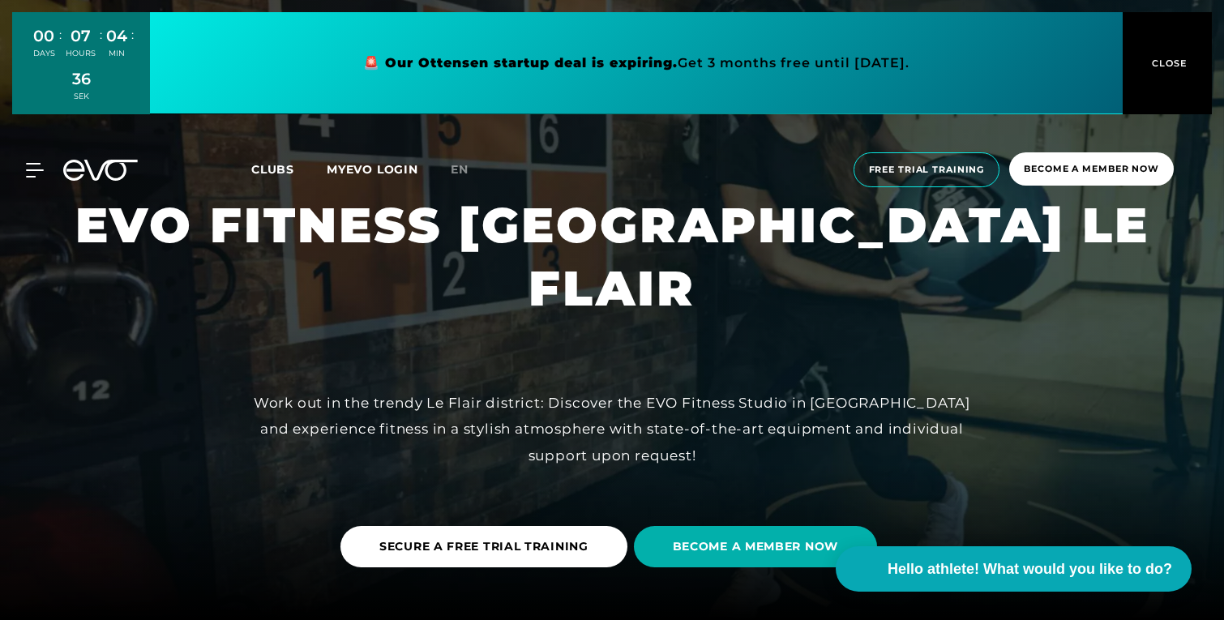
click at [599, 62] on link at bounding box center [636, 63] width 972 height 102
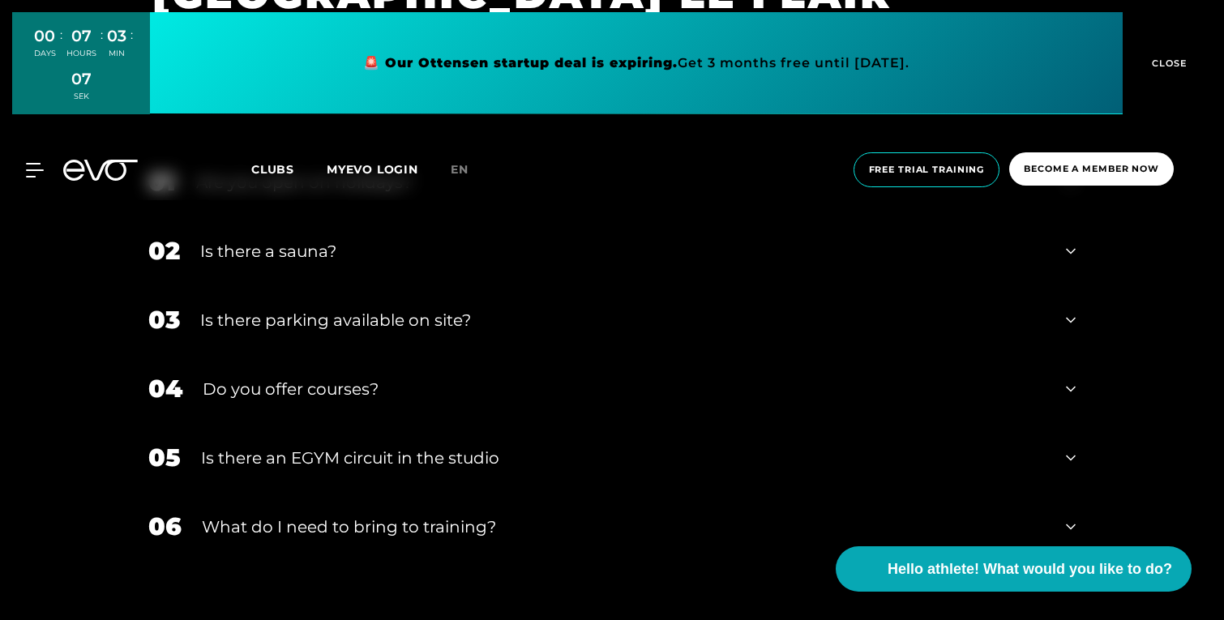
scroll to position [5124, 0]
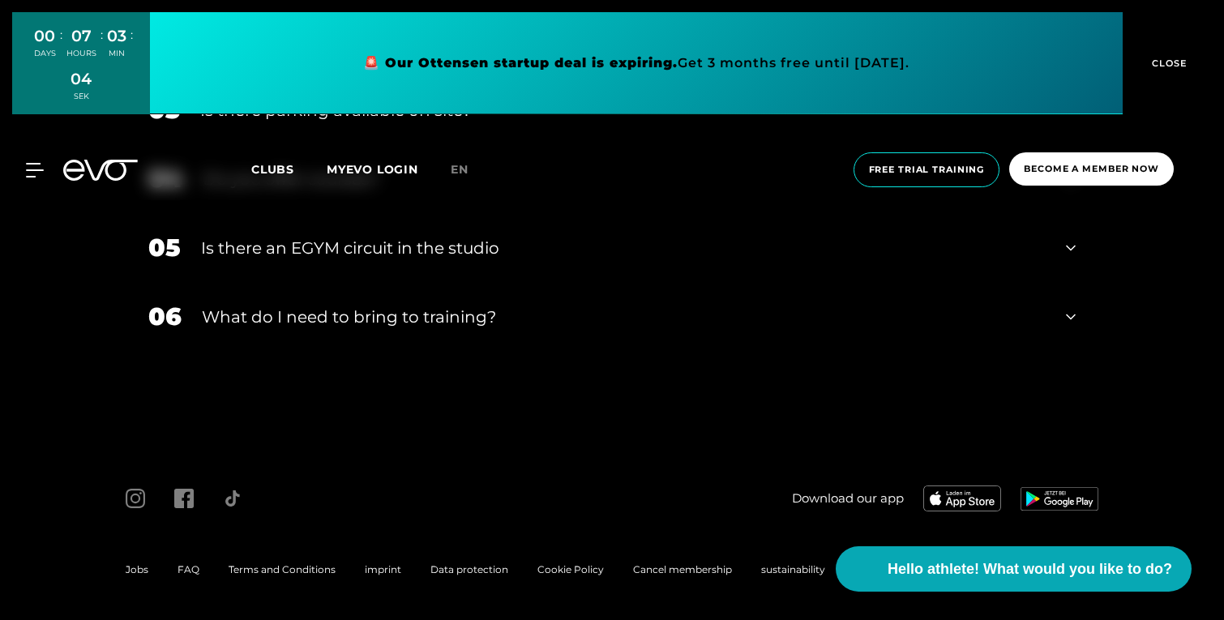
click at [364, 250] on font "Is there an EGYM circuit in the studio" at bounding box center [350, 247] width 298 height 19
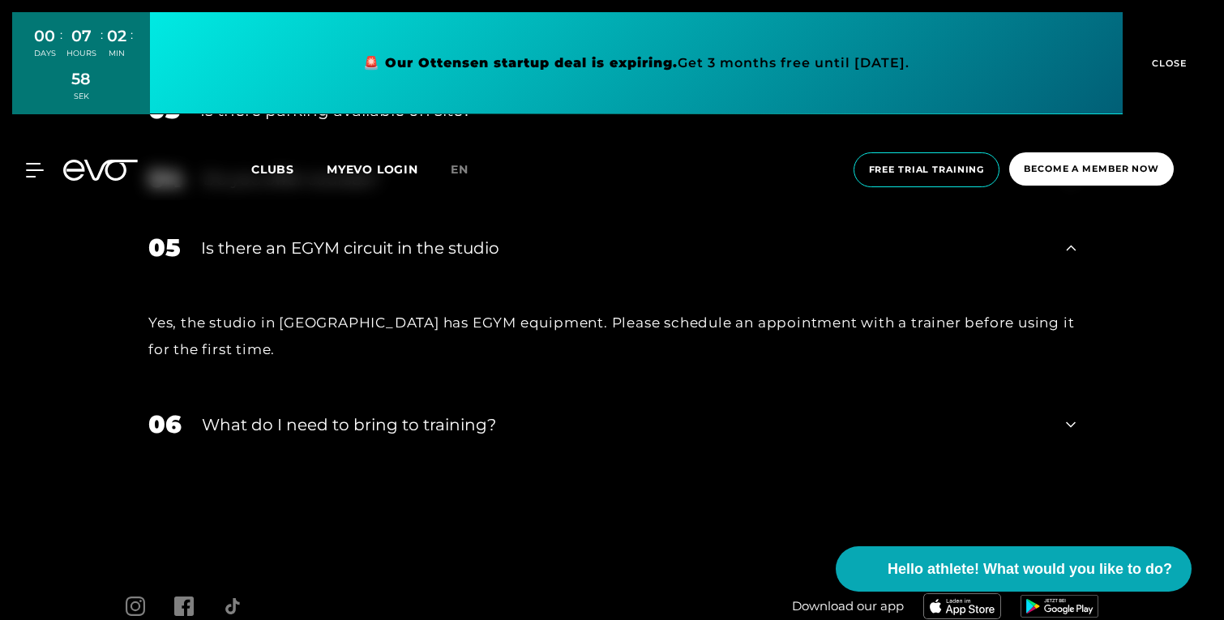
click at [350, 430] on font "What do I need to bring to training?" at bounding box center [349, 424] width 294 height 19
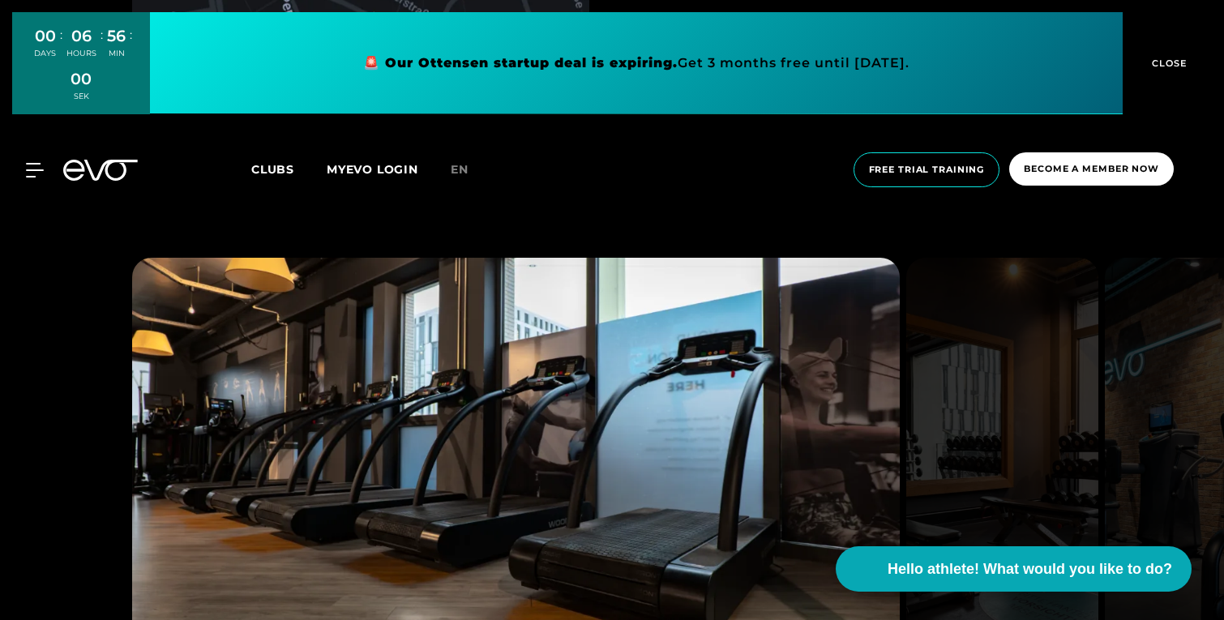
scroll to position [1618, 0]
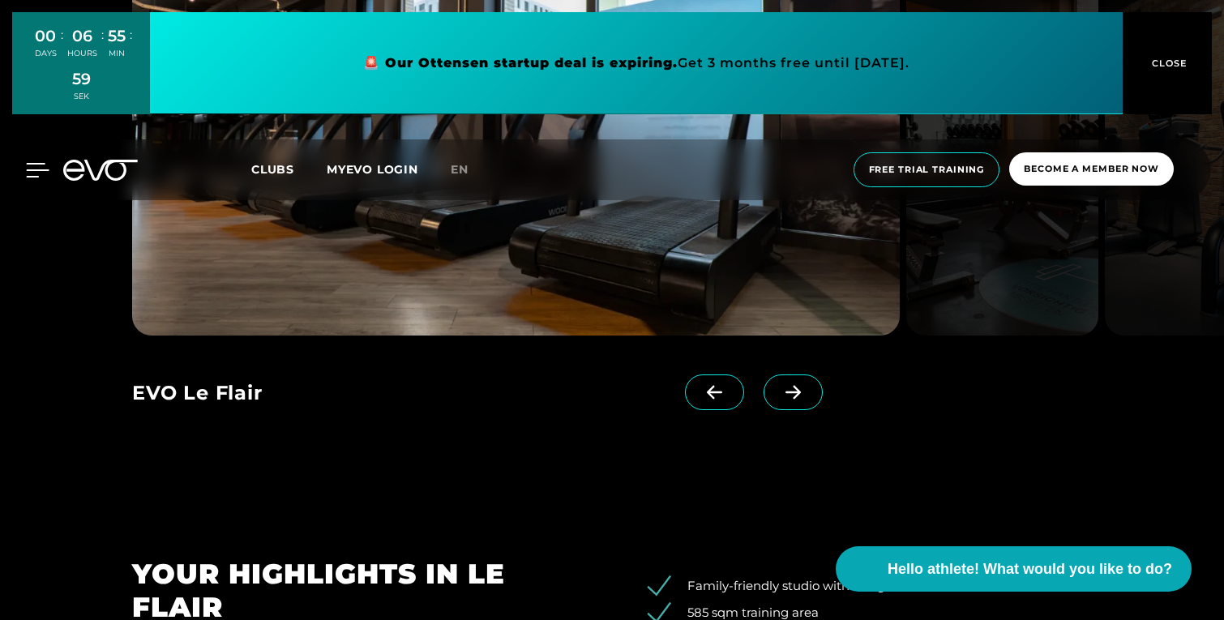
click at [32, 166] on icon at bounding box center [38, 170] width 24 height 15
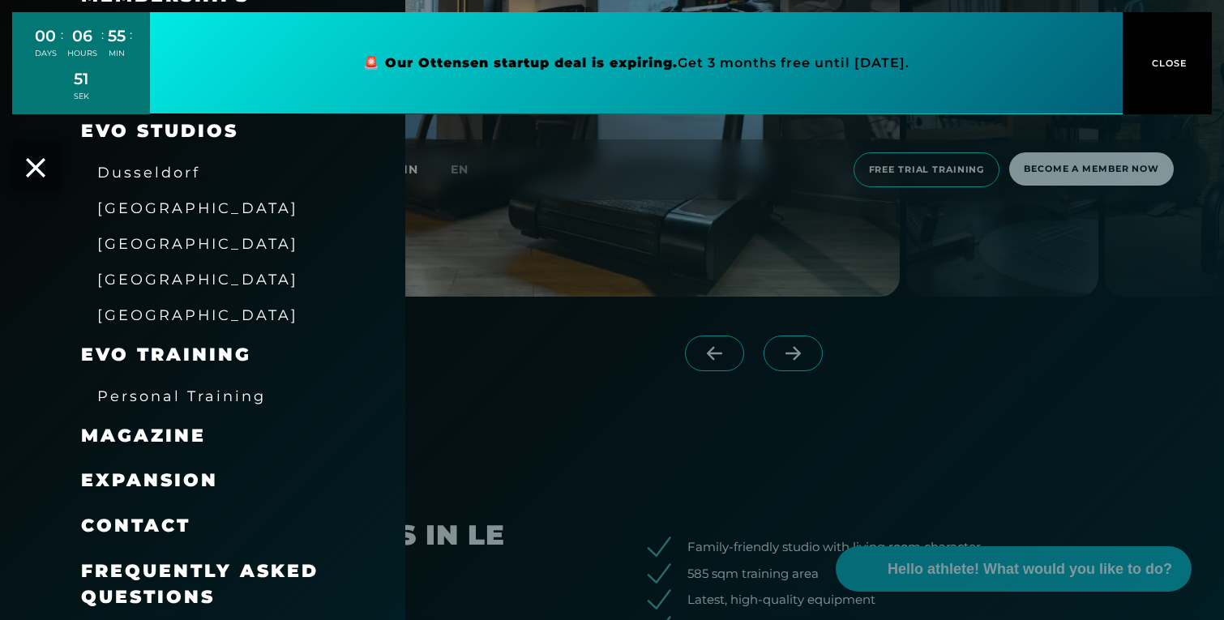
scroll to position [1663, 0]
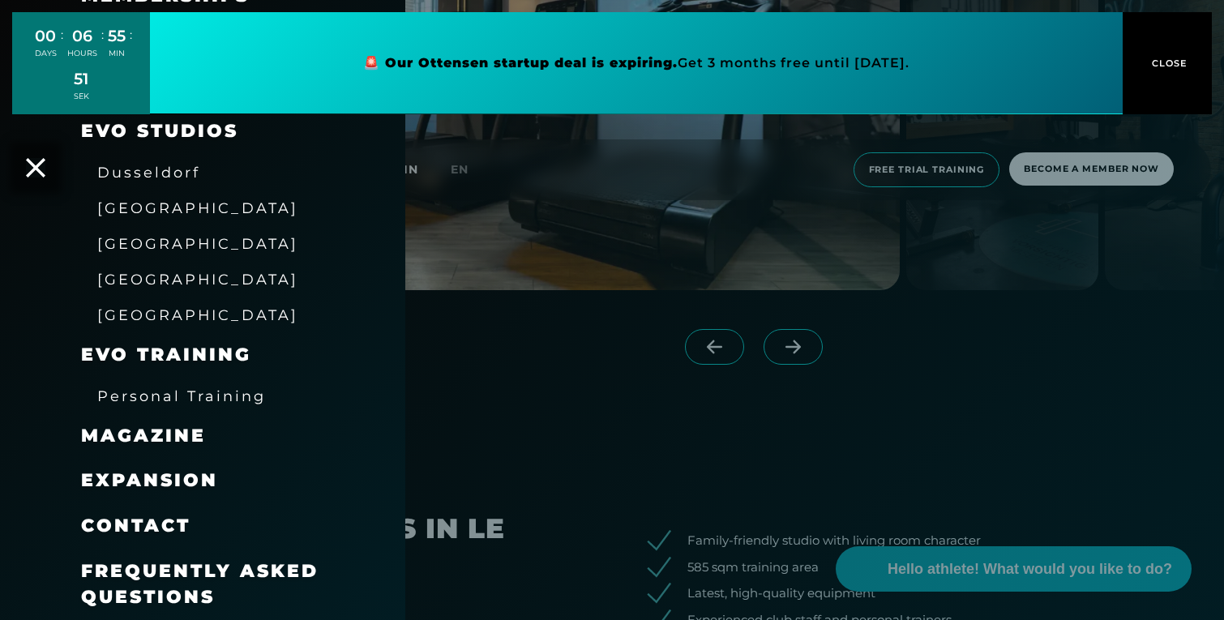
click at [165, 571] on font "Frequently Asked Questions" at bounding box center [199, 584] width 237 height 48
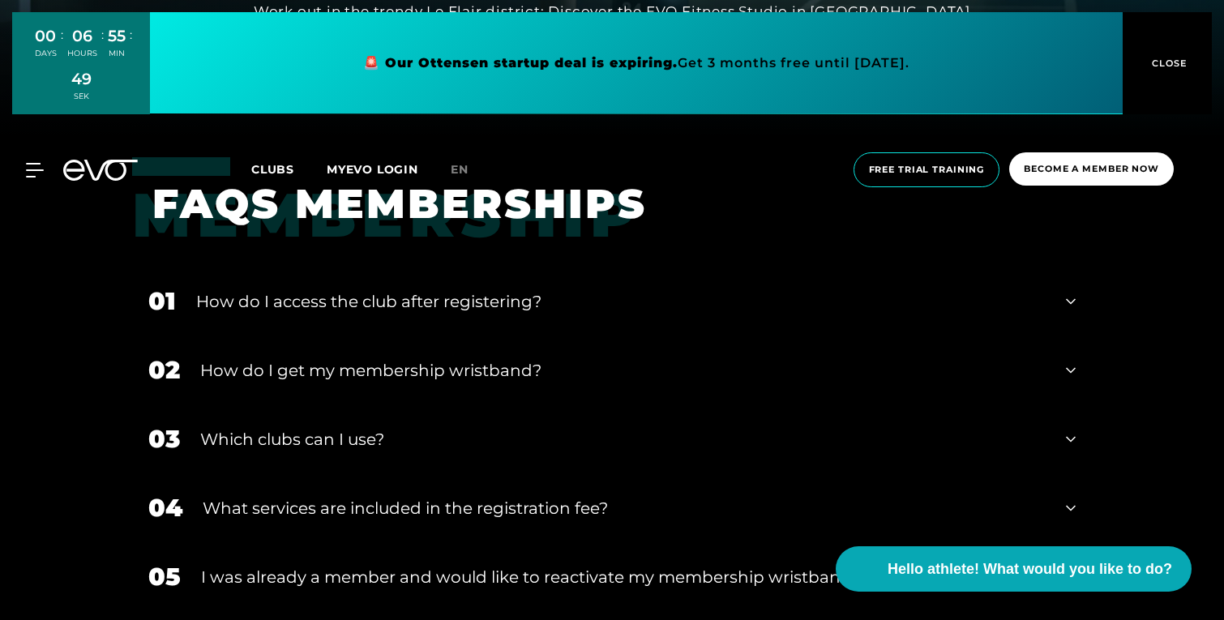
scroll to position [512, 0]
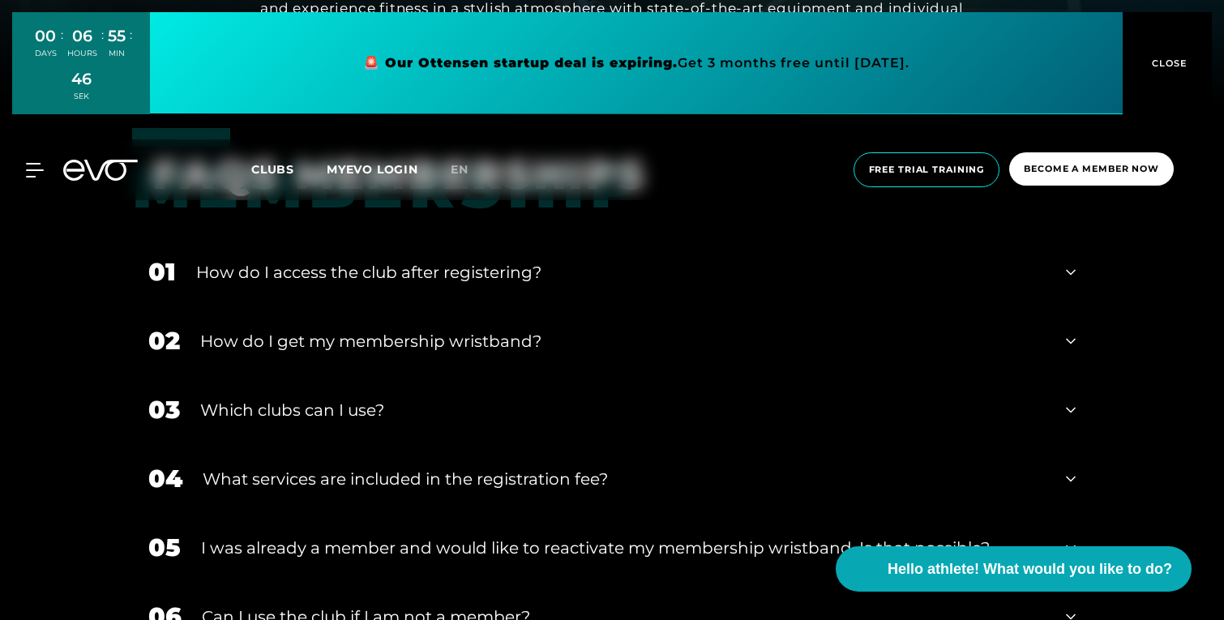
click at [394, 483] on font "What services are included in the registration fee?" at bounding box center [405, 478] width 405 height 19
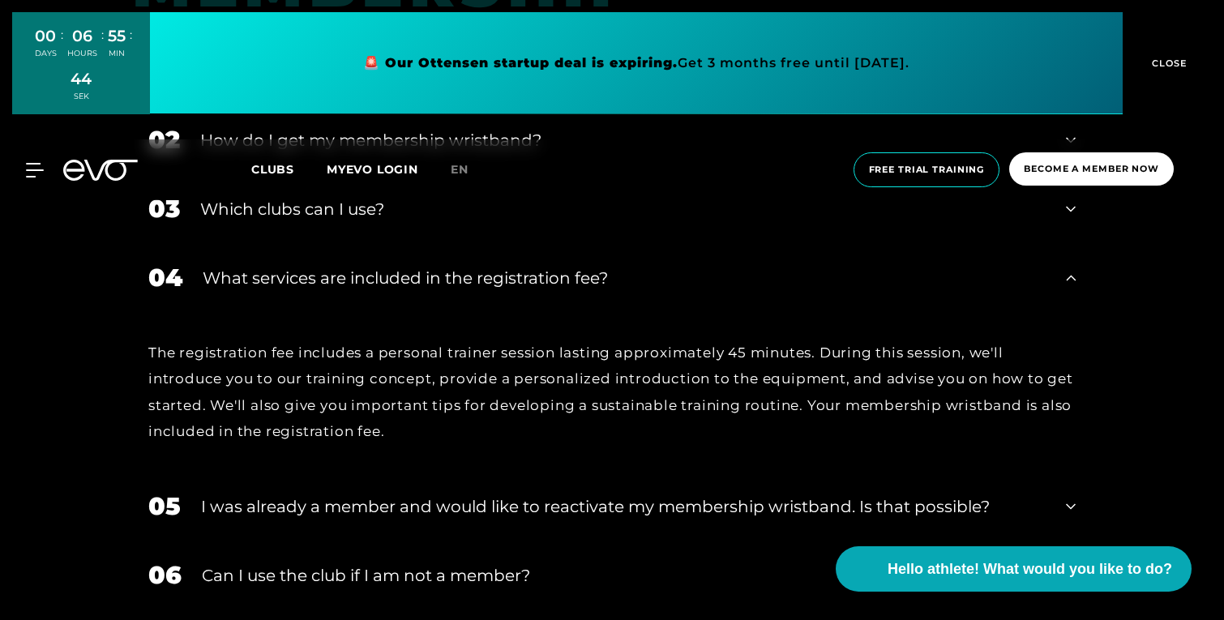
scroll to position [784, 0]
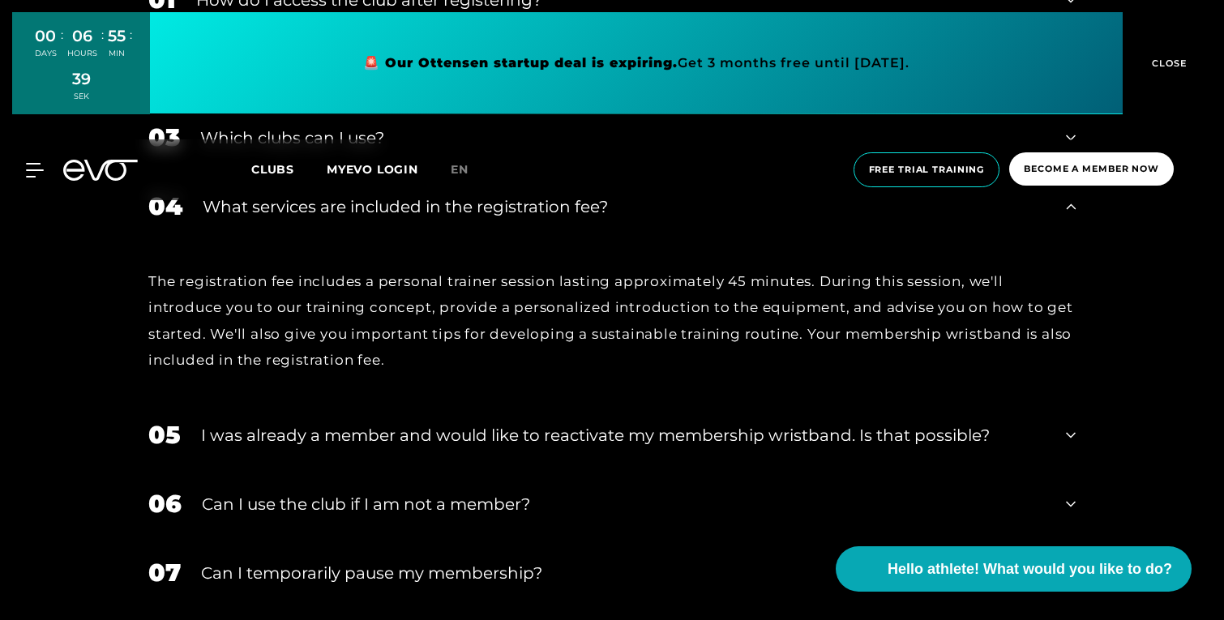
click at [357, 440] on font "I was already a member and would like to reactivate my membership wristband. Is…" at bounding box center [595, 434] width 789 height 19
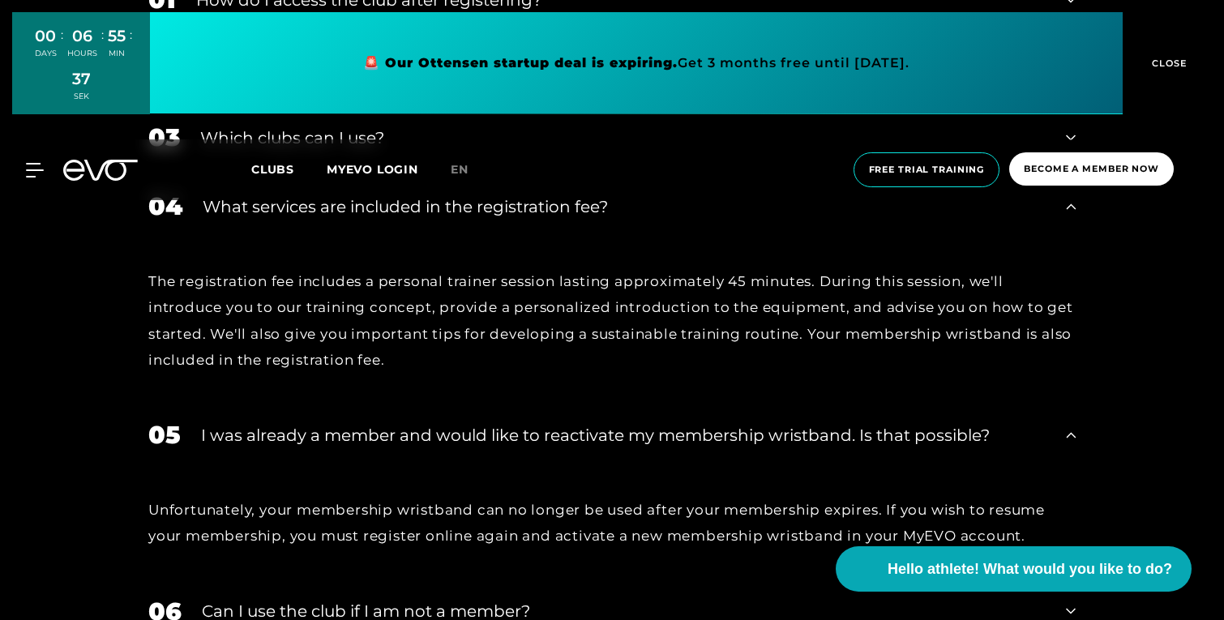
click at [357, 440] on font "I was already a member and would like to reactivate my membership wristband. Is…" at bounding box center [595, 434] width 789 height 19
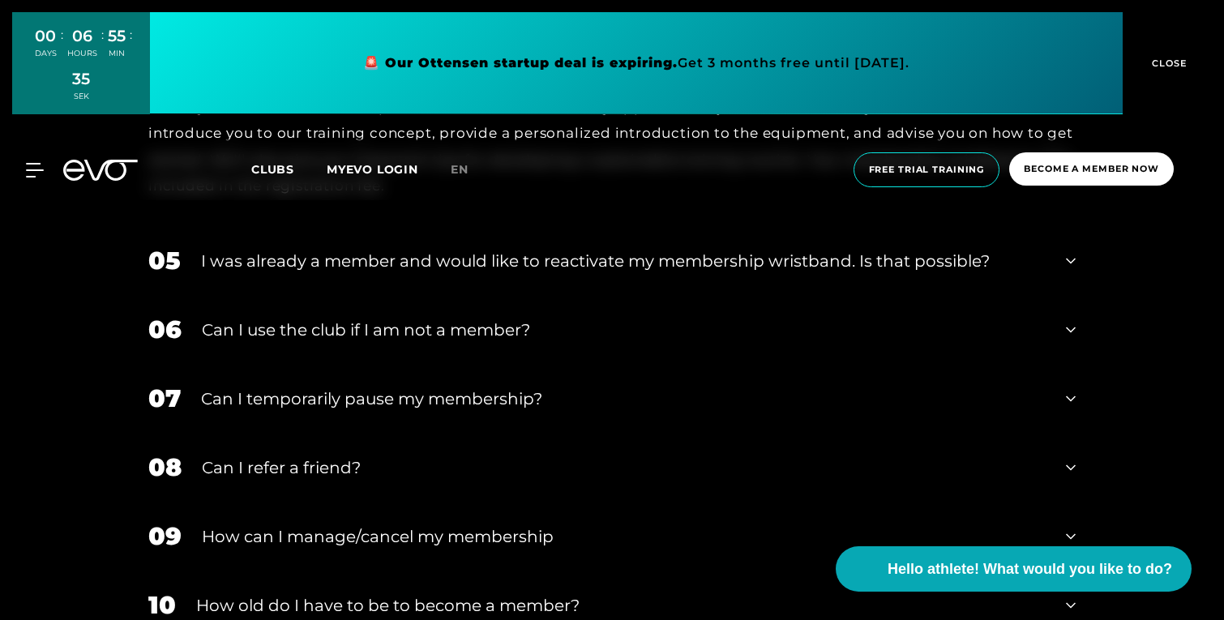
scroll to position [1002, 0]
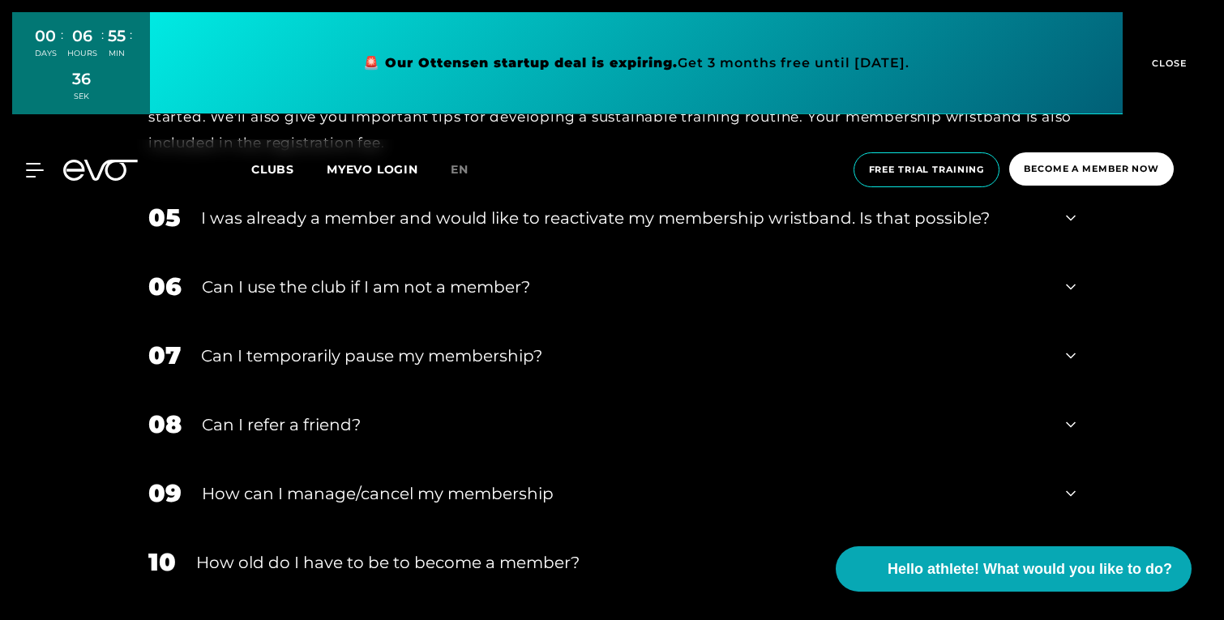
click at [321, 298] on div "Can I use the club if I am not a member?" at bounding box center [624, 287] width 844 height 24
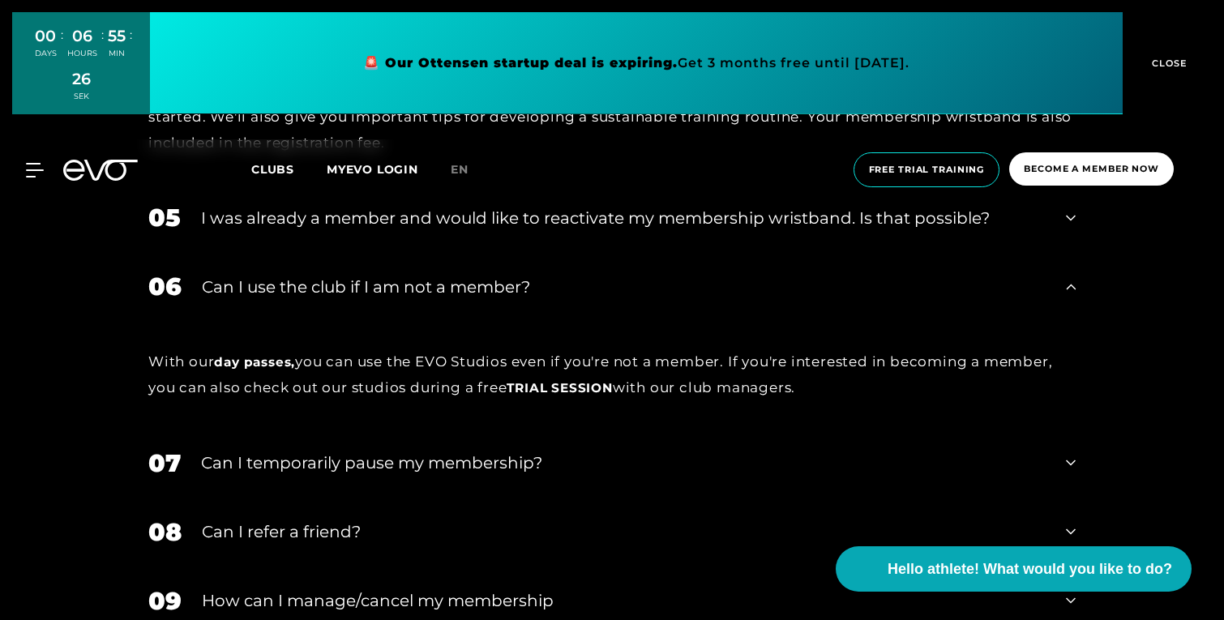
click at [321, 298] on div "Can I use the club if I am not a member?" at bounding box center [624, 287] width 844 height 24
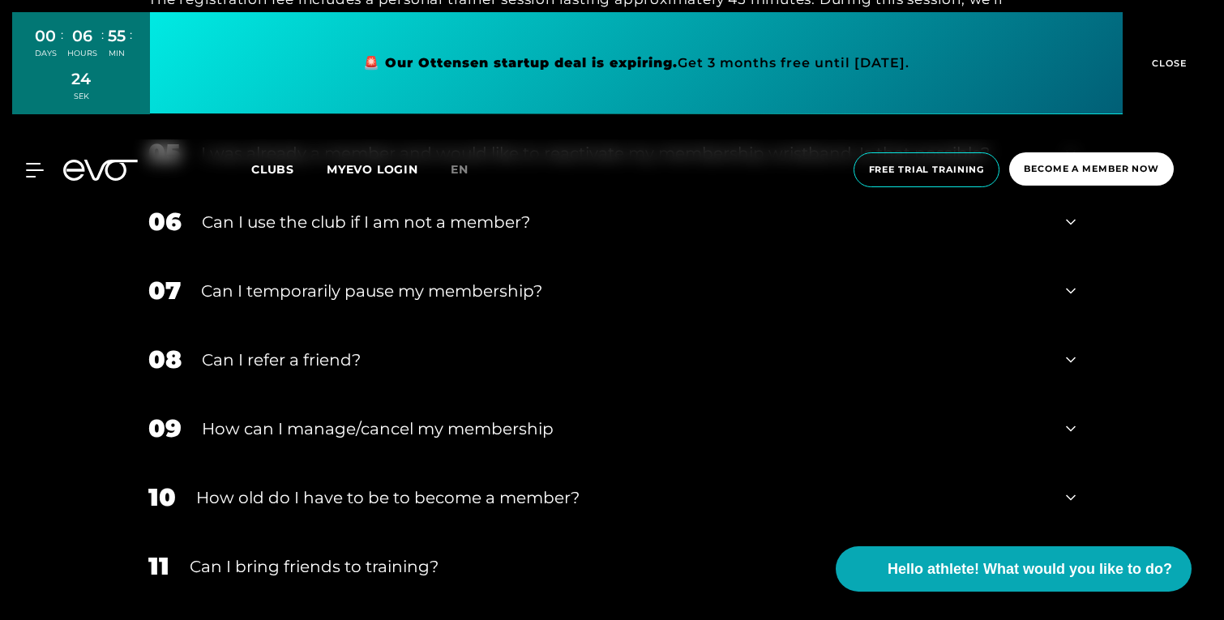
scroll to position [1156, 0]
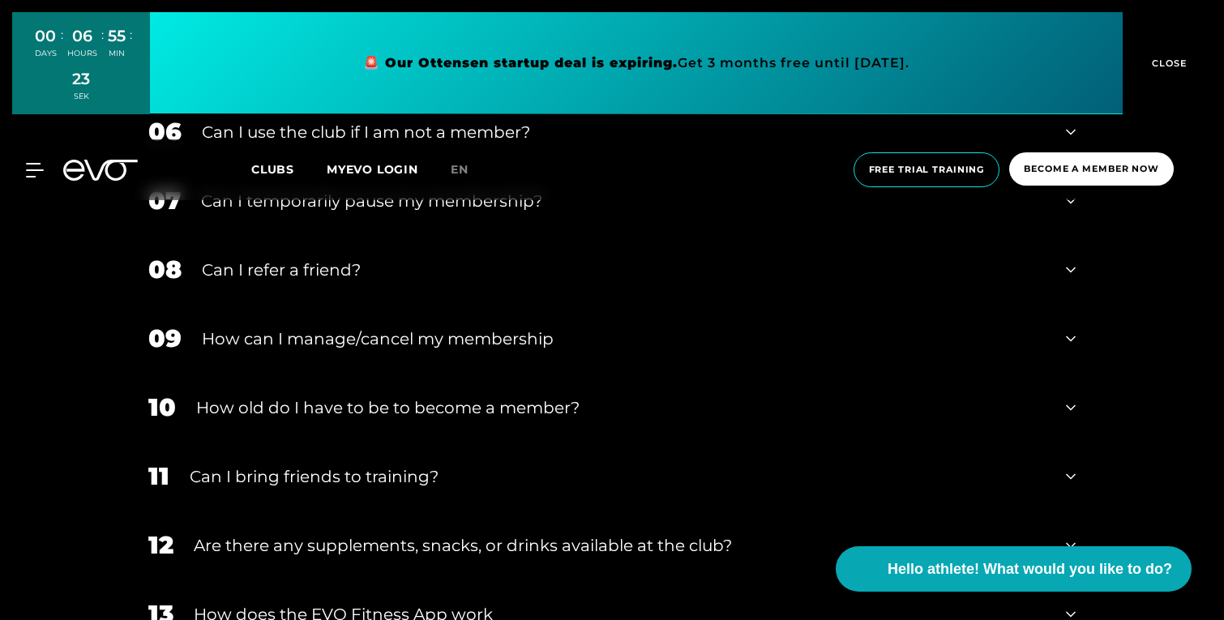
click at [279, 265] on font "Can I refer a friend?" at bounding box center [281, 269] width 159 height 19
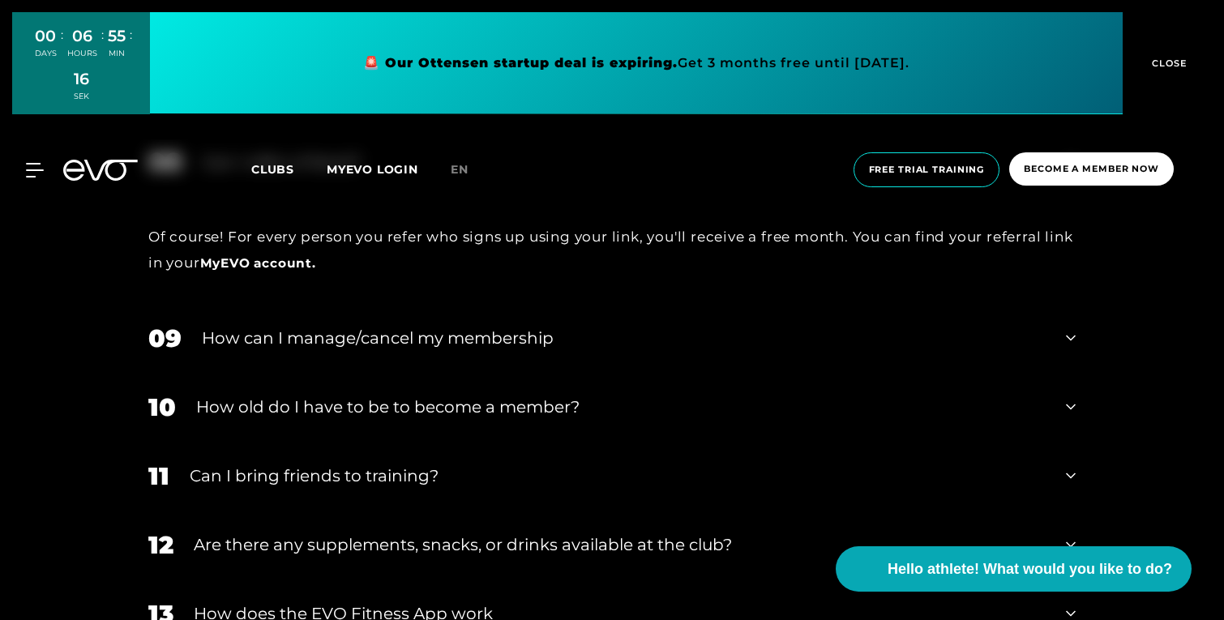
scroll to position [1267, 0]
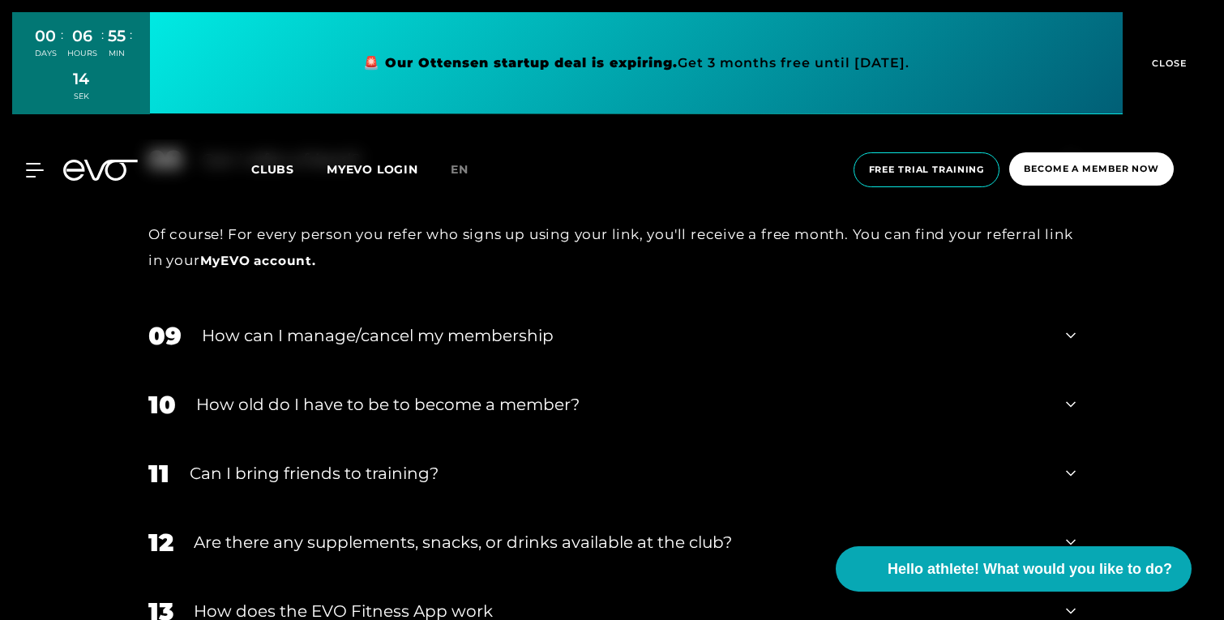
click at [297, 483] on div "Can I bring friends to training?" at bounding box center [618, 473] width 856 height 24
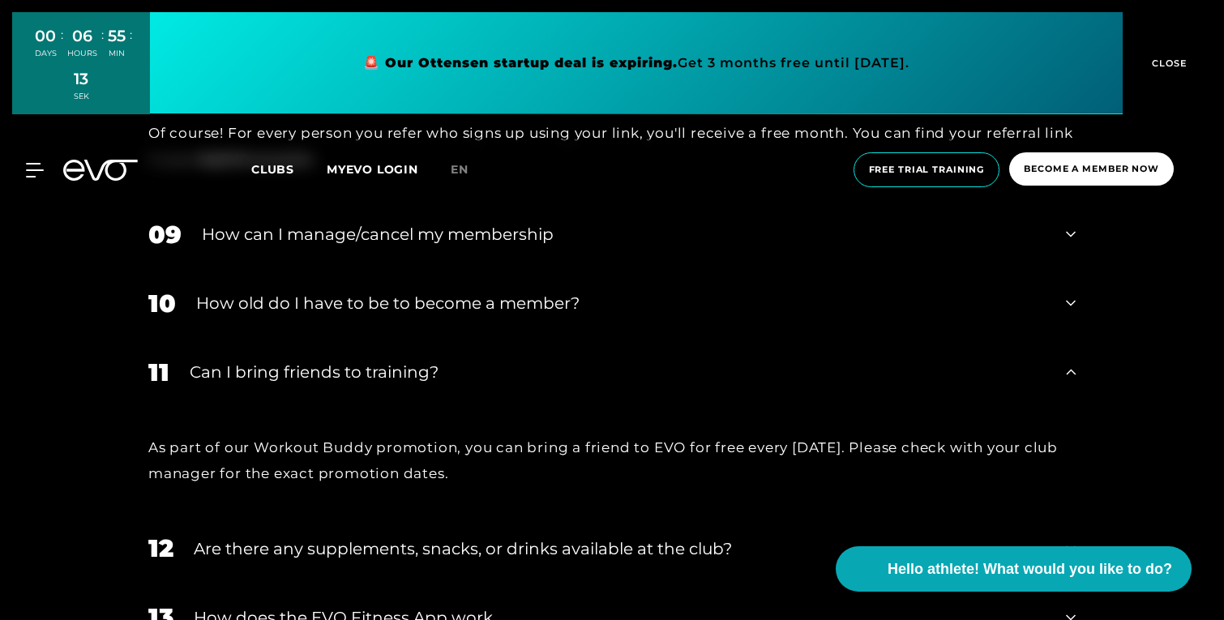
scroll to position [1437, 0]
